Goal: Task Accomplishment & Management: Manage account settings

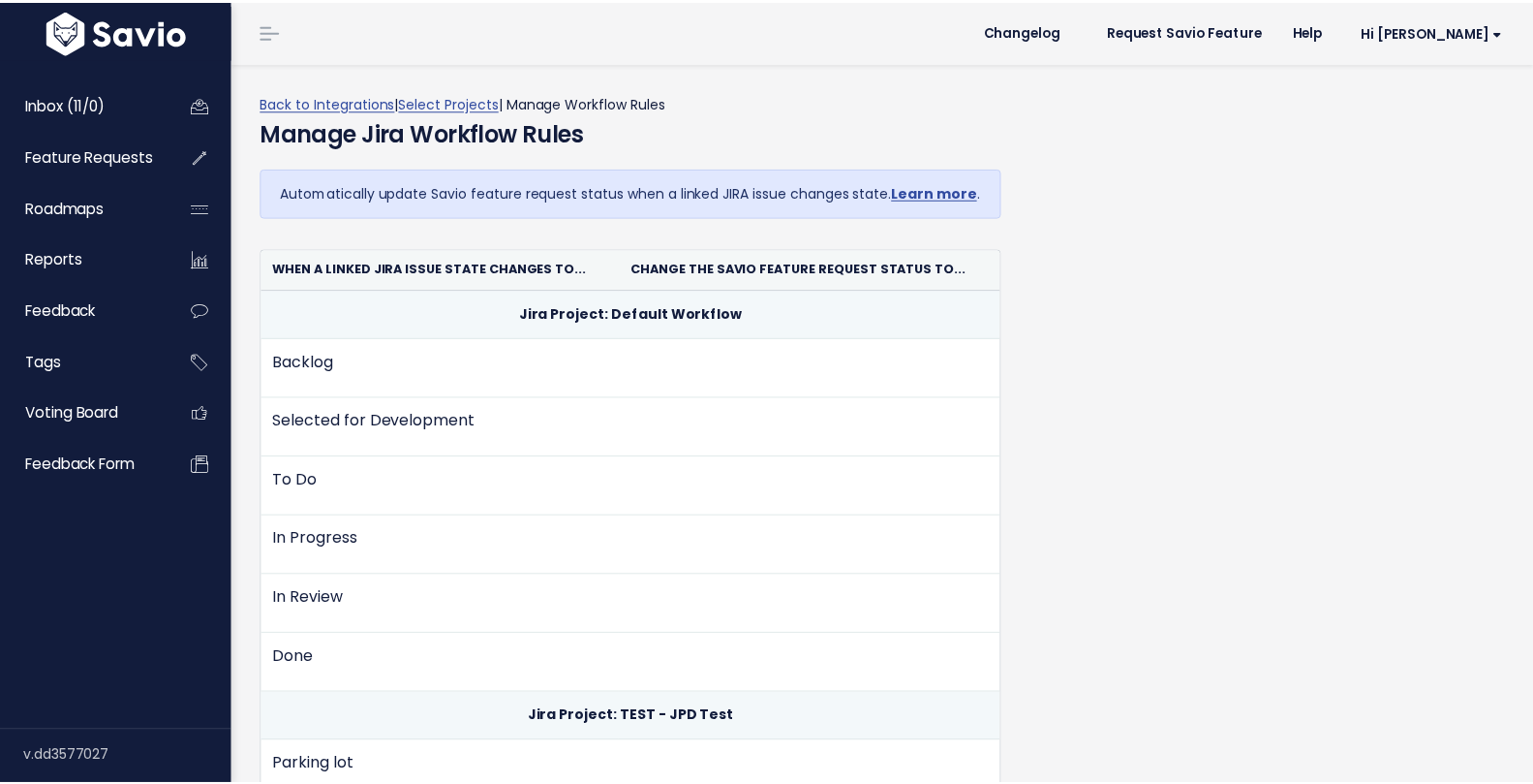
scroll to position [47, 0]
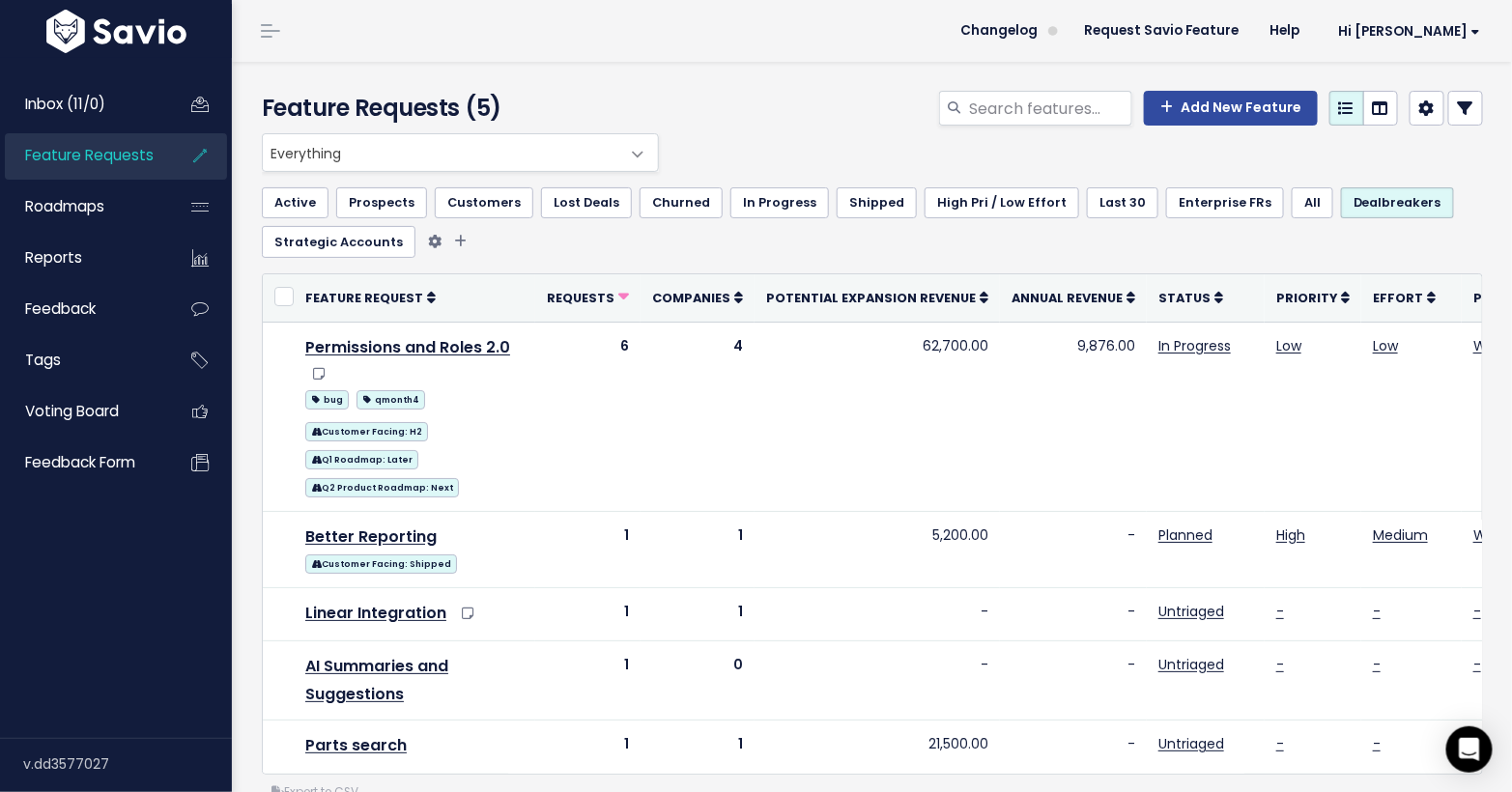
click at [880, 207] on link "Shipped" at bounding box center [876, 203] width 80 height 31
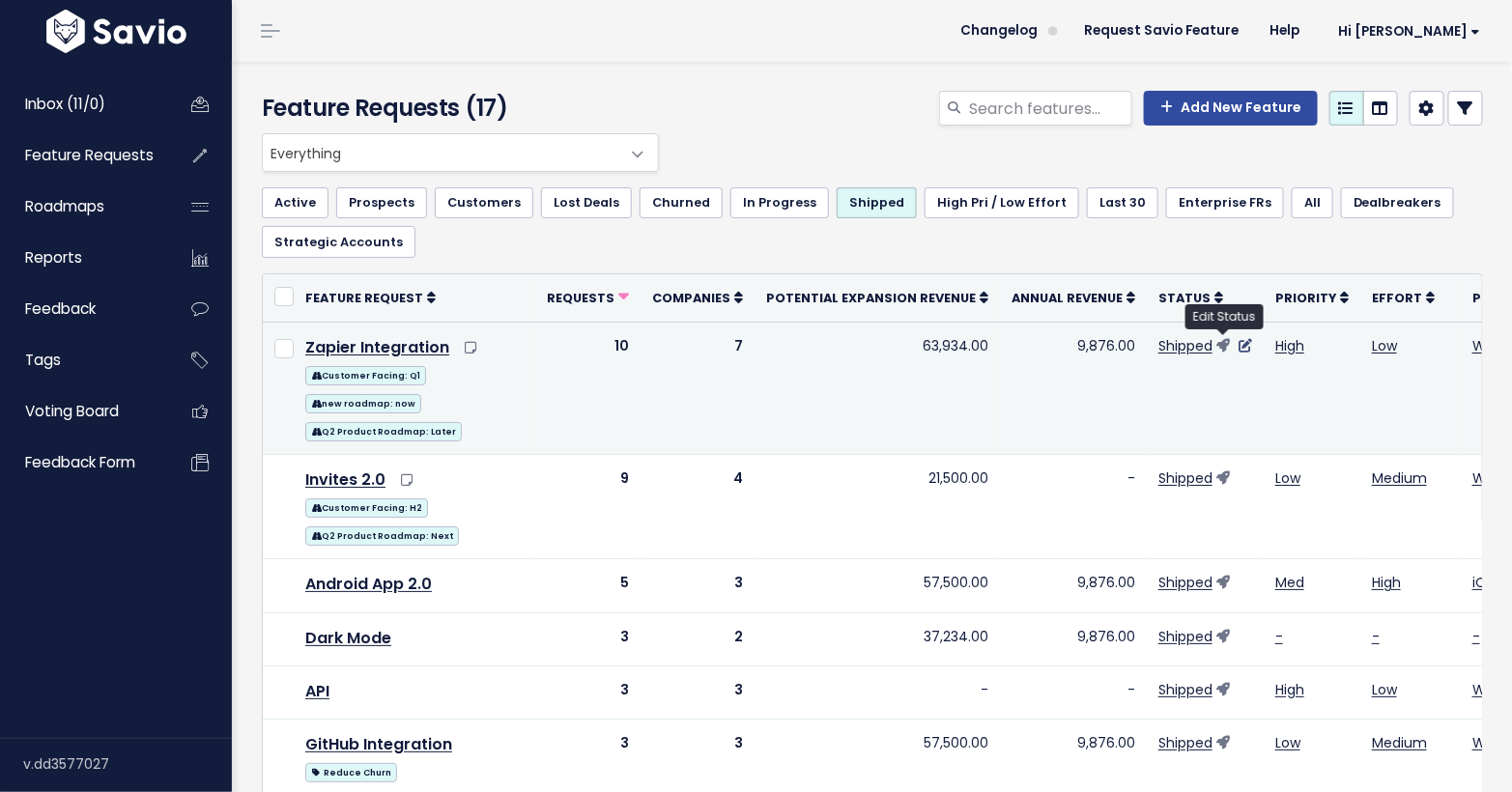
click at [1238, 341] on icon at bounding box center [1245, 346] width 14 height 14
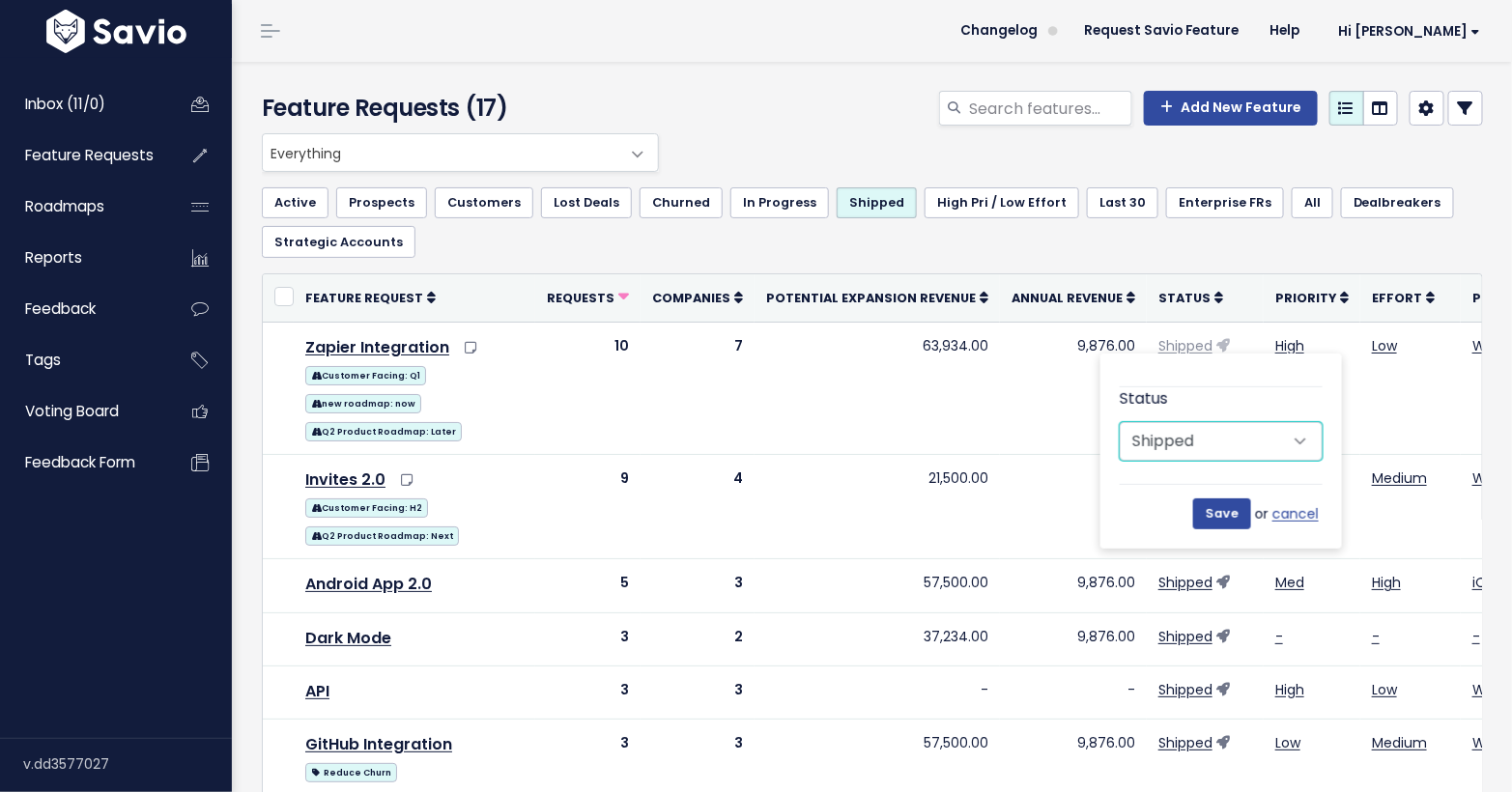
click at [1198, 440] on select "Untriaged Under Consideration Planned In Progress Shipped Needs Changelog Entry…" at bounding box center [1220, 441] width 203 height 39
select select "UNDER_CONSIDERATION"
click at [1119, 422] on select "Untriaged Under Consideration Planned In Progress Shipped Needs Changelog Entry…" at bounding box center [1220, 441] width 203 height 39
click at [1209, 499] on input "Save" at bounding box center [1222, 514] width 58 height 31
